Goal: Check status: Check status

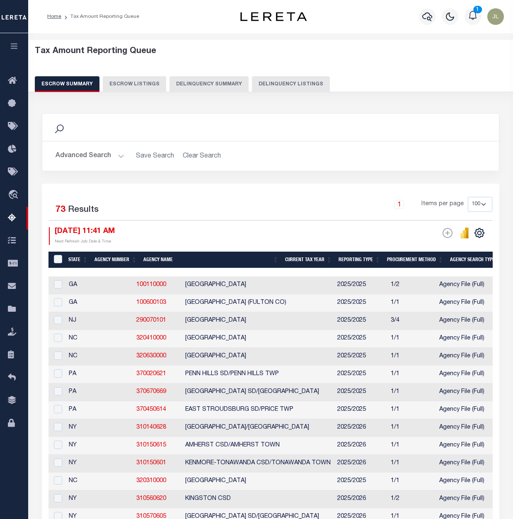
select select "100"
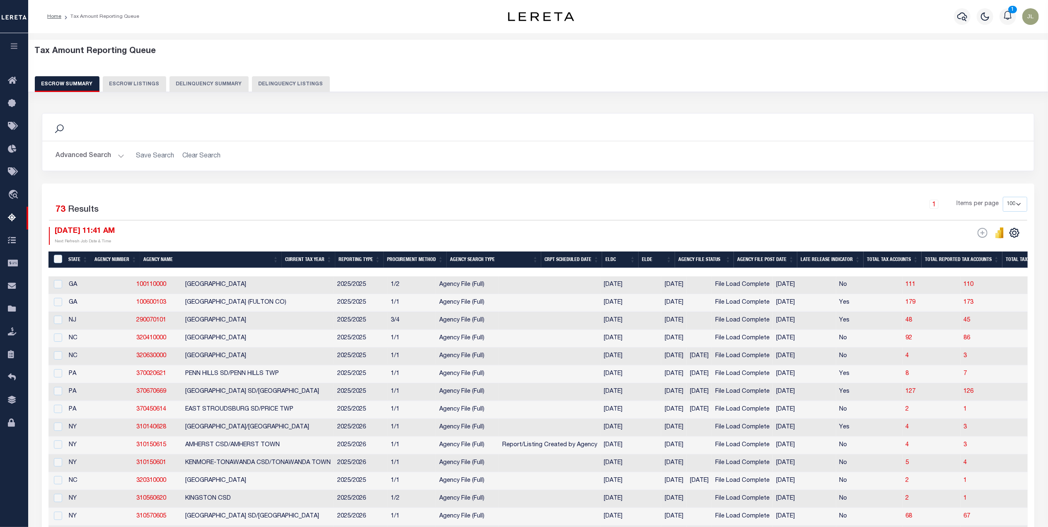
click at [513, 264] on th "ELDE" at bounding box center [657, 260] width 36 height 17
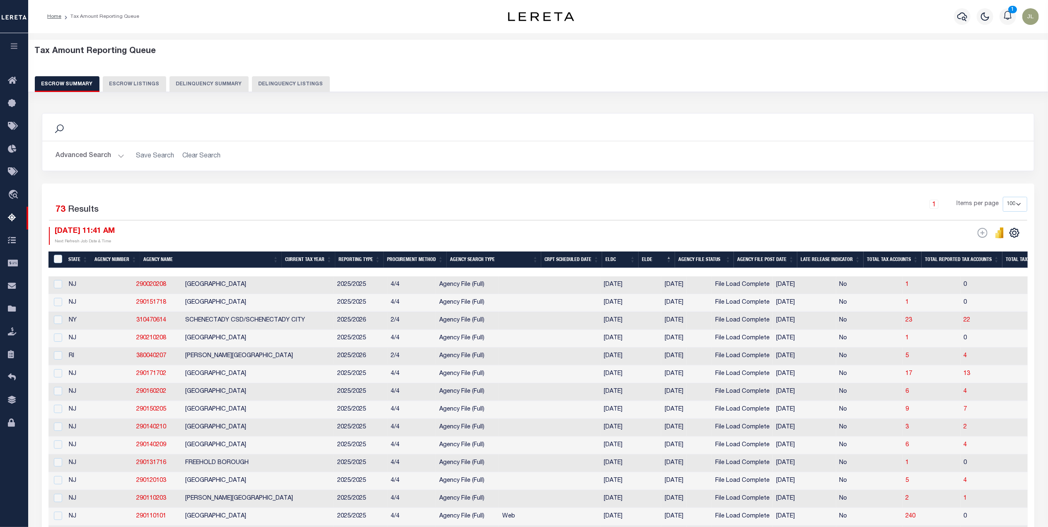
click at [513, 264] on th "ELDE" at bounding box center [657, 260] width 36 height 17
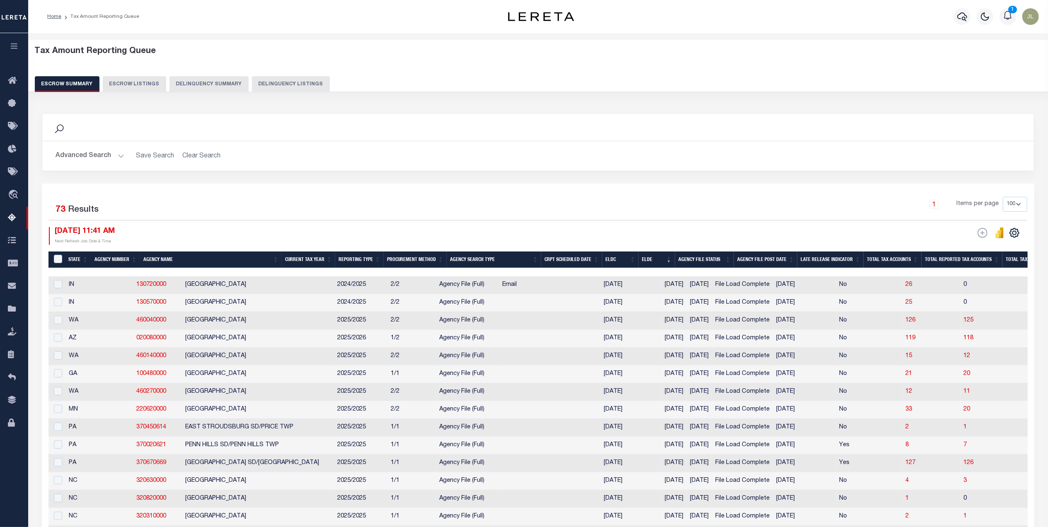
click at [12, 52] on button "button" at bounding box center [14, 47] width 28 height 28
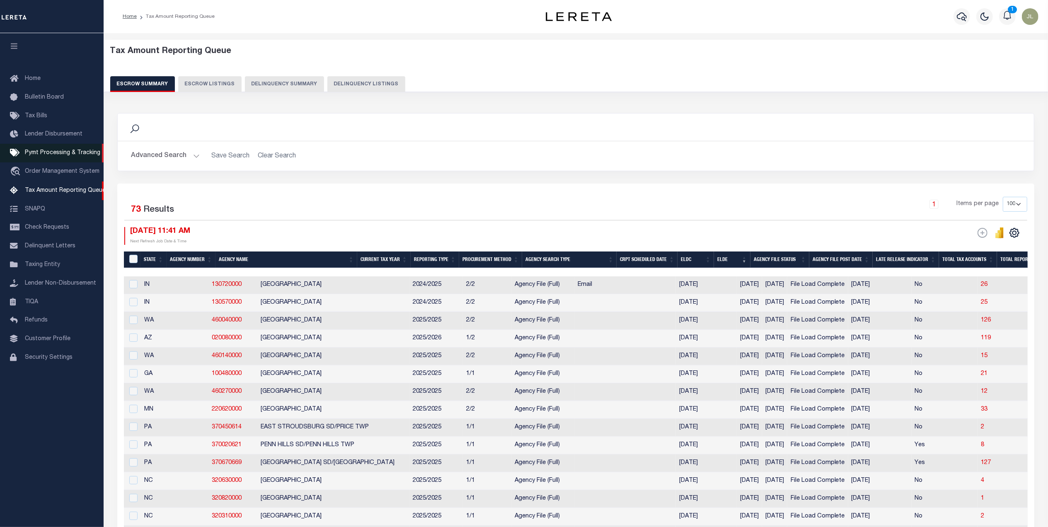
click at [57, 156] on span "Pymt Processing & Tracking" at bounding box center [62, 153] width 75 height 6
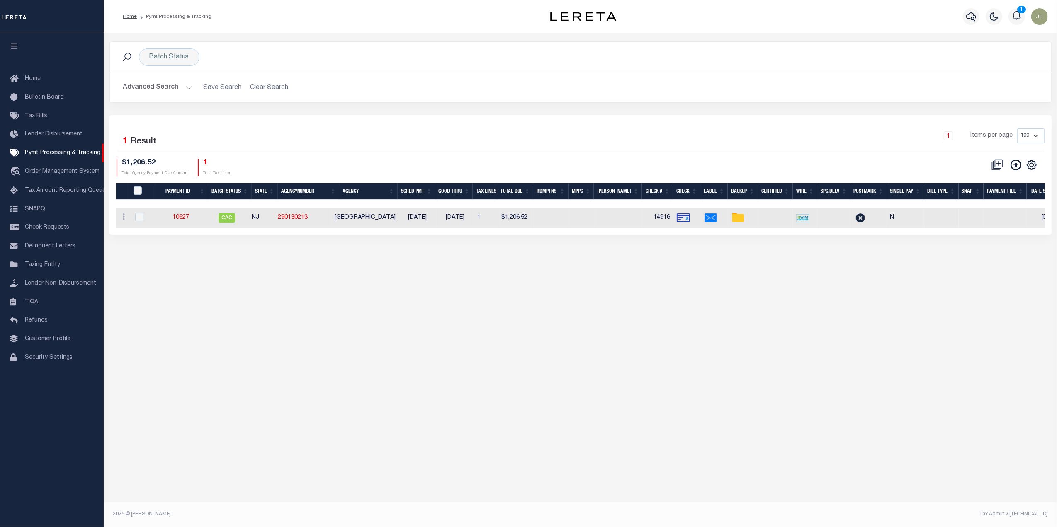
drag, startPoint x: 486, startPoint y: 235, endPoint x: 598, endPoint y: 230, distance: 111.6
click at [598, 230] on div "Selected 1 Result 1 Items per page 100 200 500 1000 $1,206.52 1" at bounding box center [580, 175] width 942 height 120
drag, startPoint x: 596, startPoint y: 235, endPoint x: 661, endPoint y: 238, distance: 65.1
click at [661, 235] on div "Selected 1 Result 1 Items per page 100 200 500 1000 $1,206.52 1" at bounding box center [580, 175] width 942 height 120
click at [517, 235] on div "Selected 1 Result 1 Items per page 100 200 500 1000 $1,206.52 1" at bounding box center [580, 175] width 942 height 120
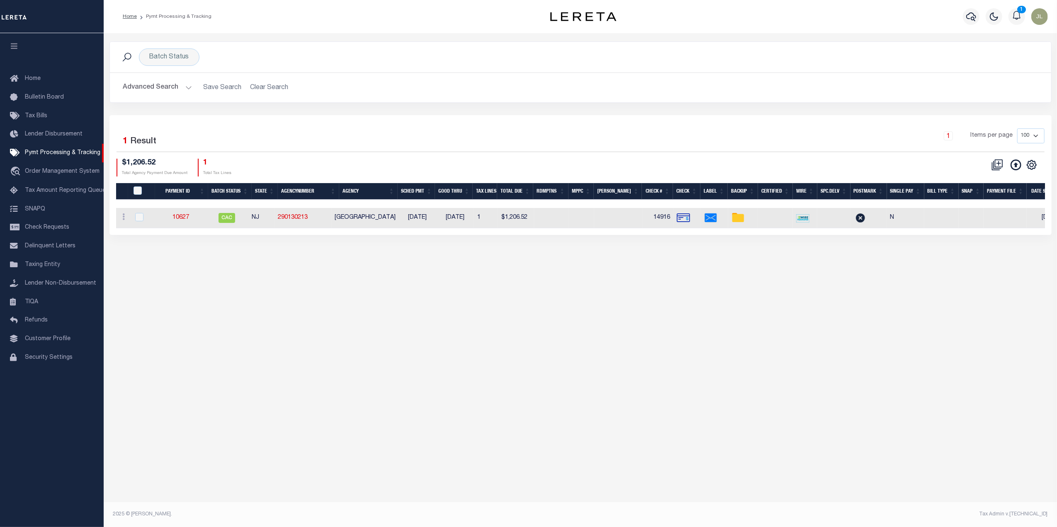
click at [466, 268] on div "Batch Status Search Advanced Search Save Search Clear Search PayeeSearchTable_d…" at bounding box center [580, 270] width 953 height 475
